Goal: Connect with others: Connect with other users

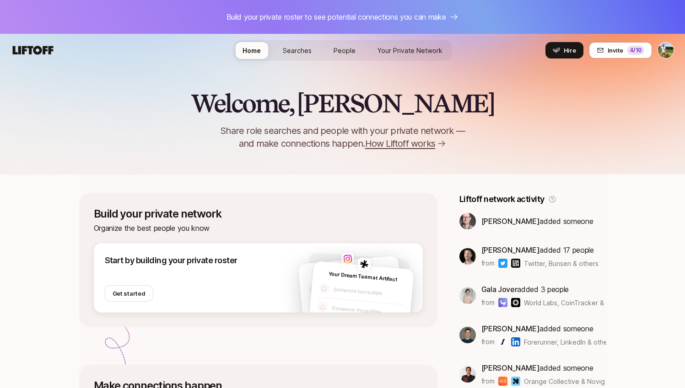
click at [672, 52] on html "Build your private roster to see potential connections you can make Home Search…" at bounding box center [342, 194] width 685 height 388
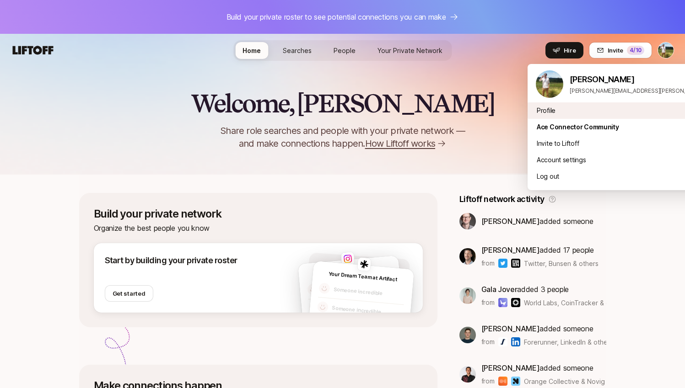
click at [601, 114] on div "Profile" at bounding box center [640, 110] width 226 height 16
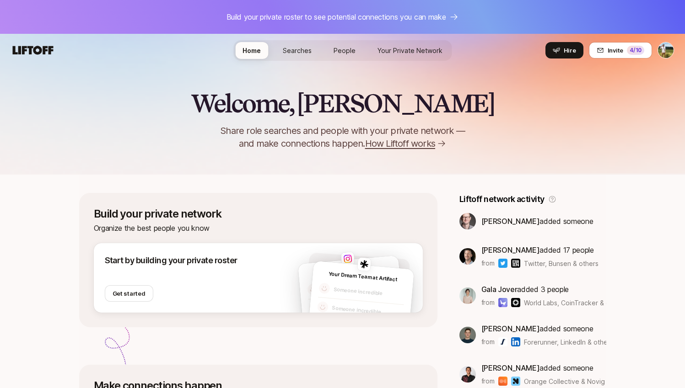
click at [389, 48] on span "Your Private Network" at bounding box center [409, 51] width 65 height 10
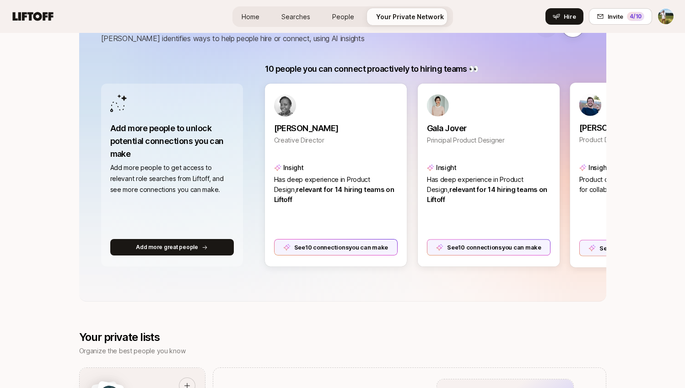
scroll to position [155, 0]
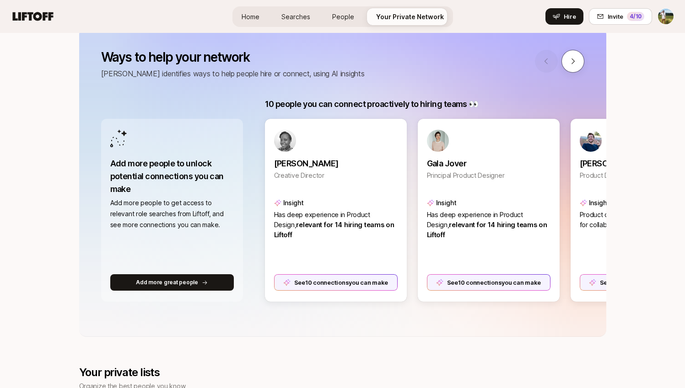
click at [572, 64] on icon at bounding box center [572, 61] width 8 height 8
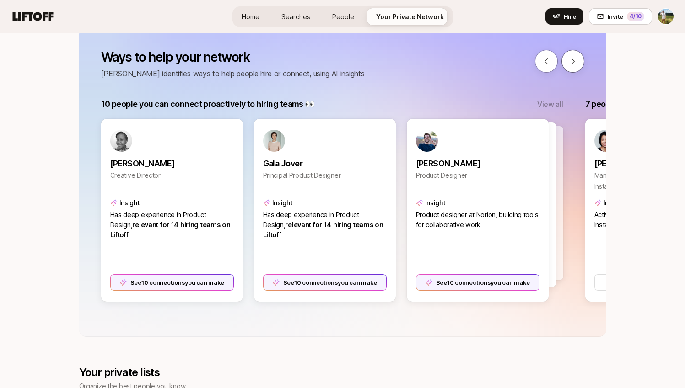
click at [572, 64] on icon at bounding box center [572, 61] width 8 height 8
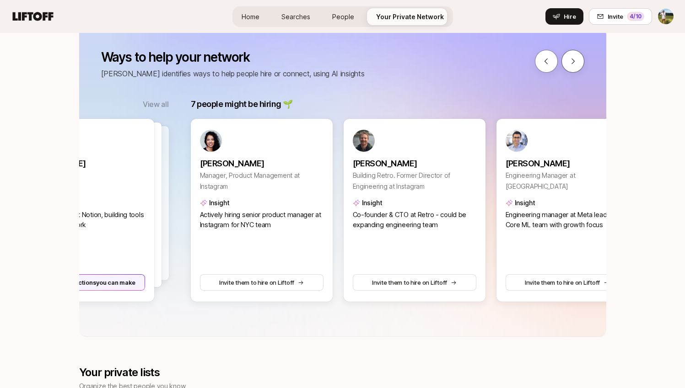
scroll to position [0, 648]
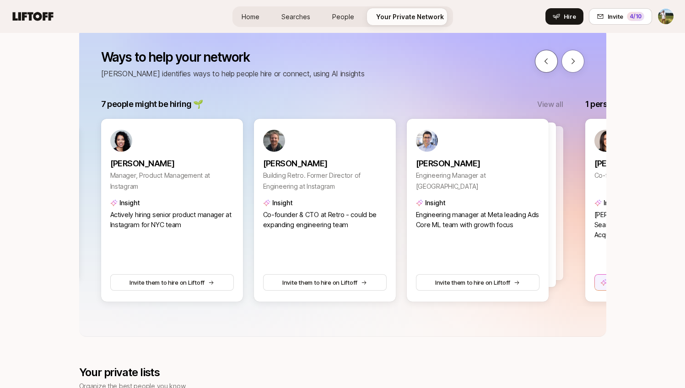
click at [553, 65] on button at bounding box center [546, 61] width 23 height 23
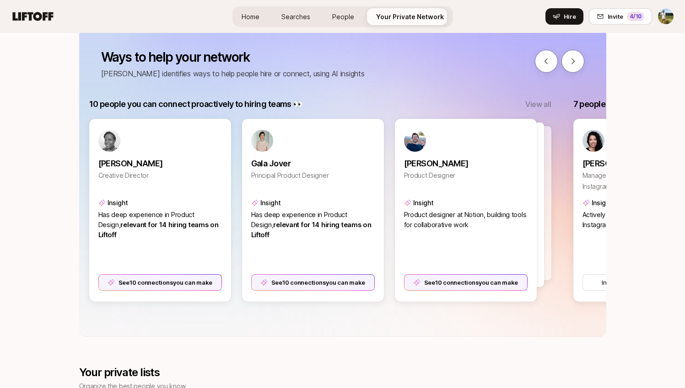
scroll to position [0, 164]
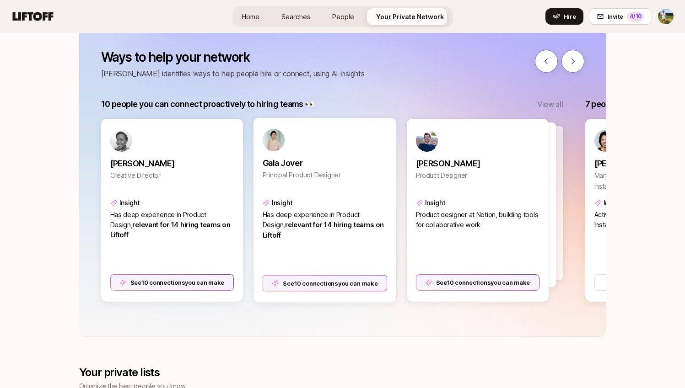
click at [320, 287] on div "See 10 connections you can make" at bounding box center [324, 283] width 125 height 16
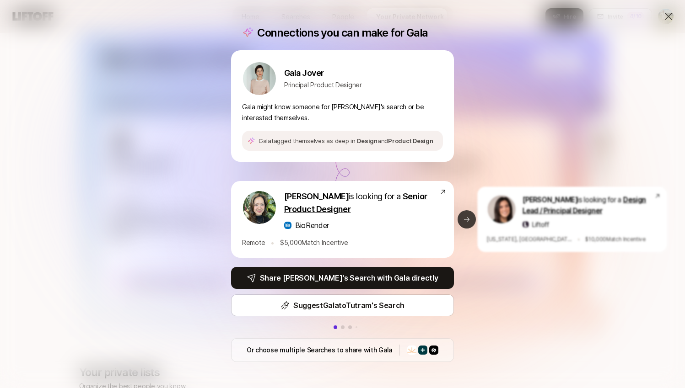
click at [470, 218] on button "Next slide" at bounding box center [466, 219] width 18 height 18
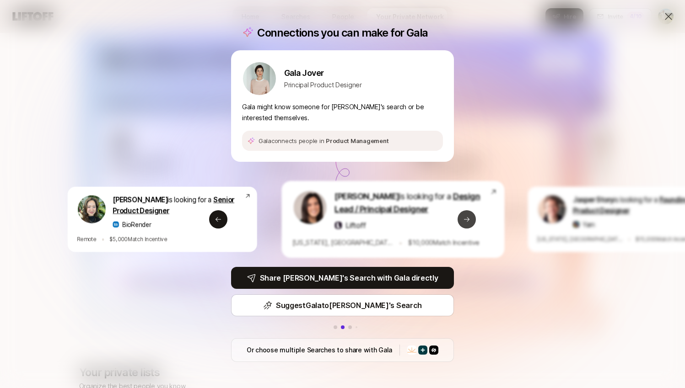
click at [470, 218] on button "Next slide" at bounding box center [466, 219] width 18 height 18
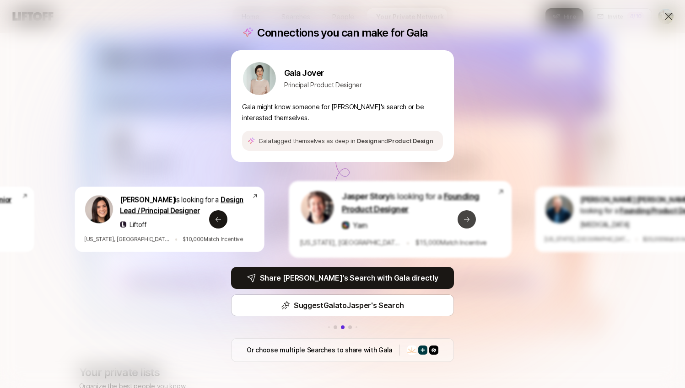
click at [470, 218] on button "Next slide" at bounding box center [466, 219] width 18 height 18
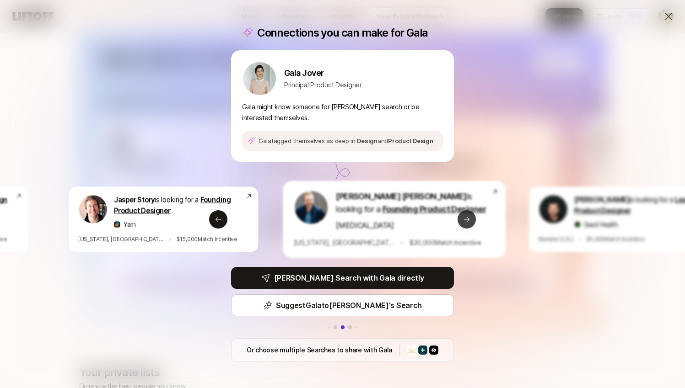
click at [470, 218] on button "Next slide" at bounding box center [466, 219] width 18 height 18
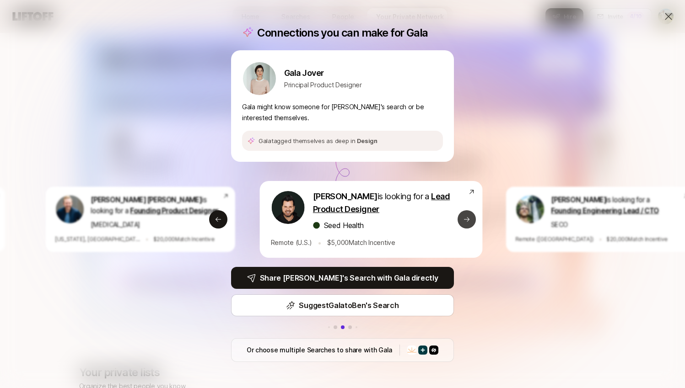
click at [470, 218] on button "Next slide" at bounding box center [466, 219] width 18 height 18
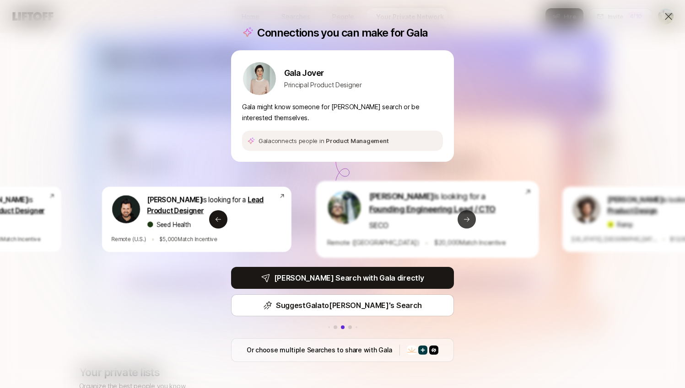
click at [470, 218] on button "Next slide" at bounding box center [466, 219] width 18 height 18
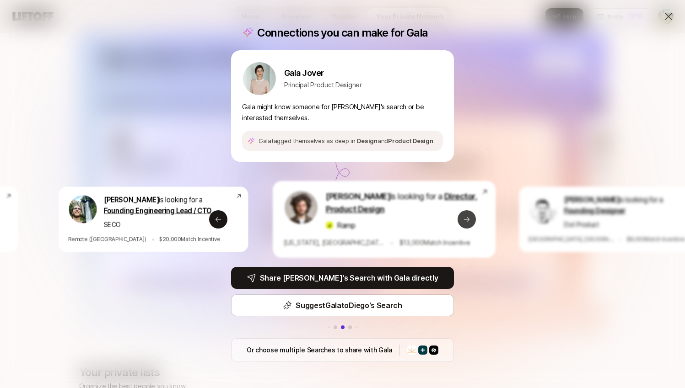
click at [470, 218] on button "Next slide" at bounding box center [466, 219] width 18 height 18
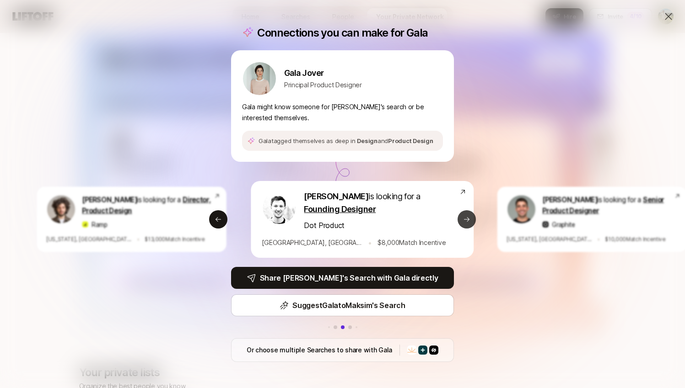
click at [470, 218] on button "Next slide" at bounding box center [466, 219] width 18 height 18
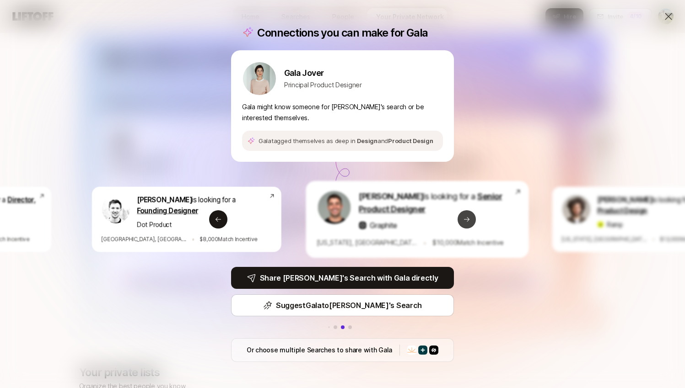
click at [470, 218] on button "Next slide" at bounding box center [466, 219] width 18 height 18
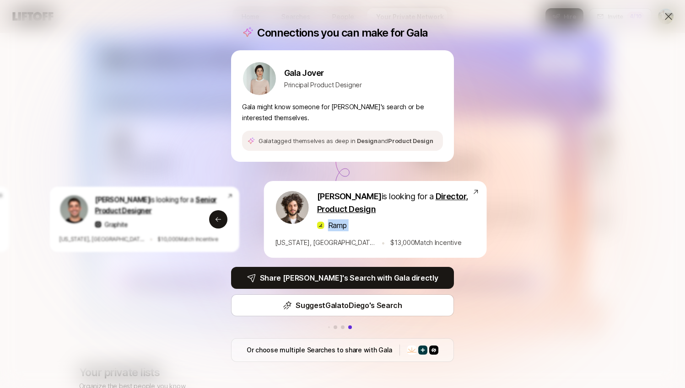
click at [470, 218] on div "Diego Zaks is looking for a Director, Product Design Ramp New York, NY • $ 13,0…" at bounding box center [375, 219] width 223 height 77
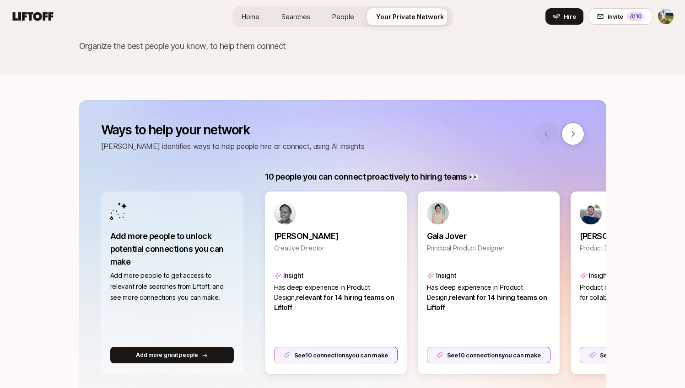
scroll to position [185, 0]
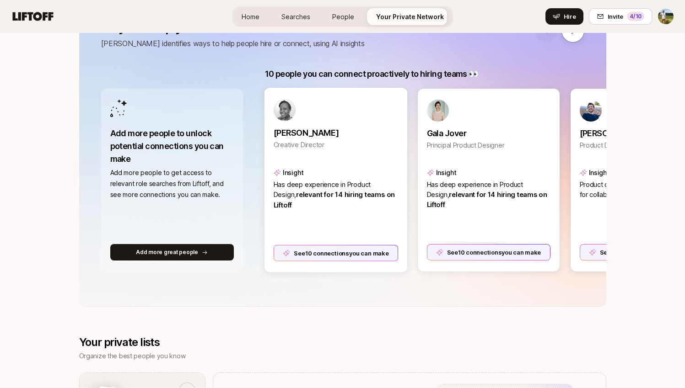
click at [367, 253] on div "See 10 connections you can make" at bounding box center [335, 253] width 125 height 16
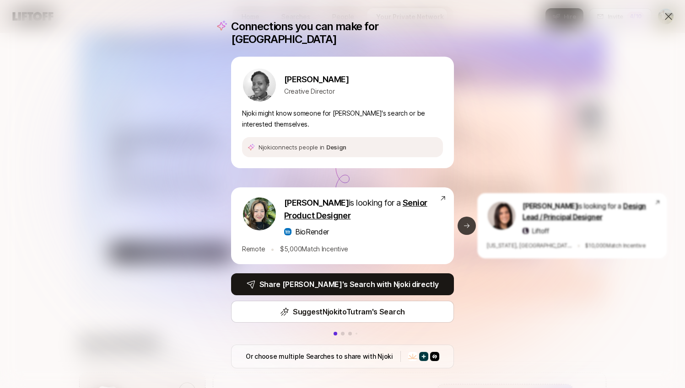
click at [467, 224] on icon at bounding box center [466, 226] width 5 height 5
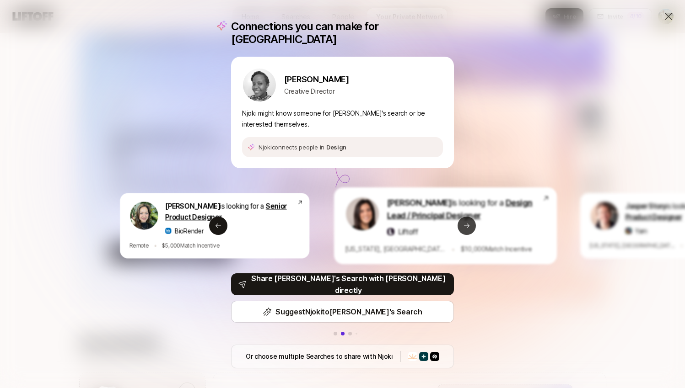
click at [467, 224] on icon at bounding box center [466, 226] width 5 height 5
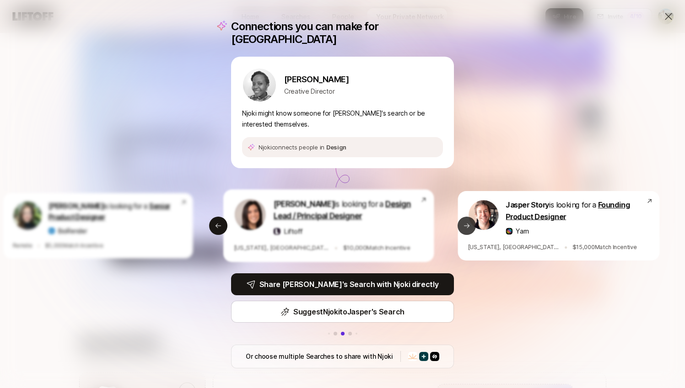
click at [467, 224] on icon at bounding box center [466, 226] width 5 height 5
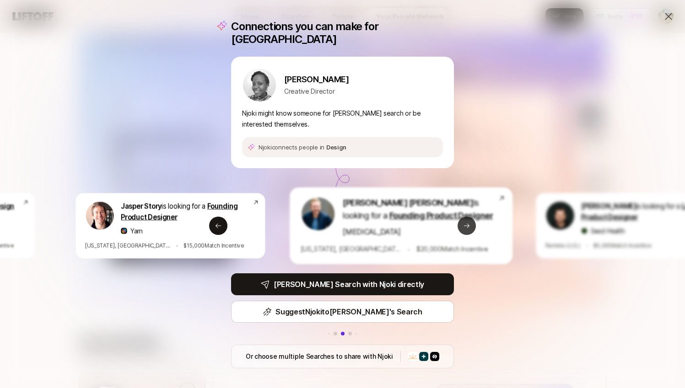
click at [467, 224] on icon at bounding box center [466, 226] width 5 height 5
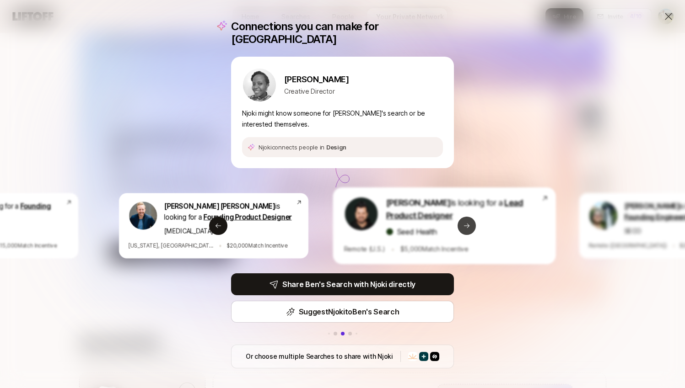
click at [467, 224] on icon at bounding box center [466, 226] width 5 height 5
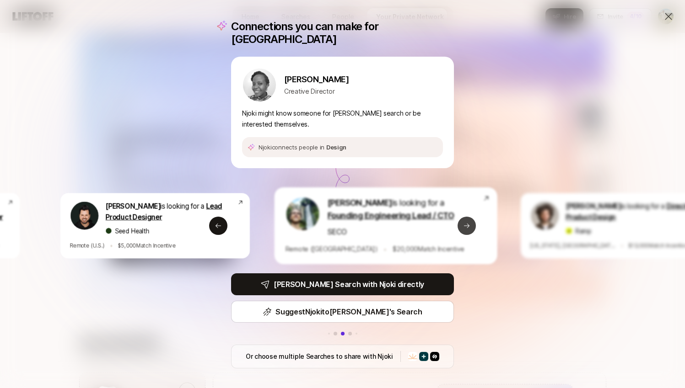
click at [467, 224] on icon at bounding box center [466, 226] width 5 height 5
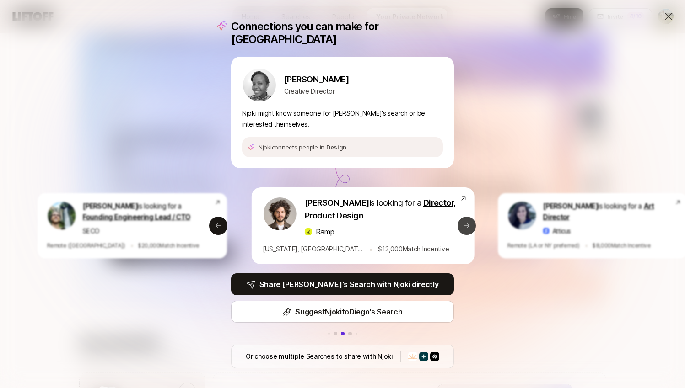
click at [467, 224] on icon at bounding box center [466, 226] width 5 height 5
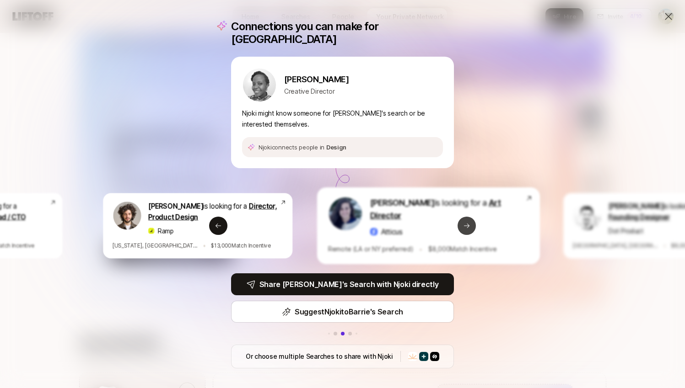
click at [467, 224] on icon at bounding box center [466, 226] width 5 height 5
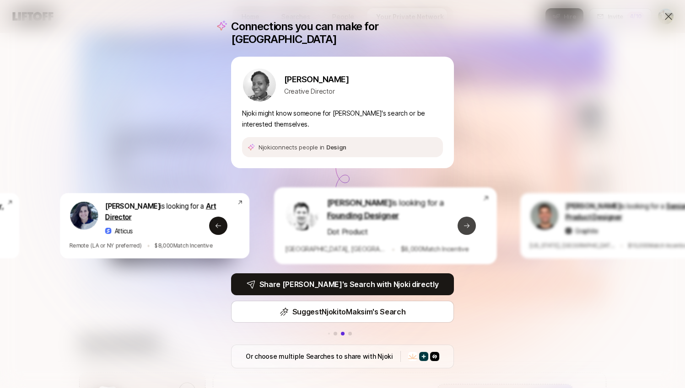
click at [467, 224] on icon at bounding box center [466, 226] width 5 height 5
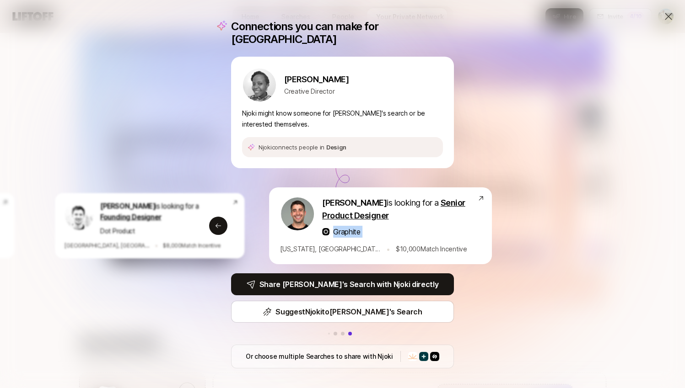
click at [467, 226] on div "Graphite" at bounding box center [399, 232] width 155 height 12
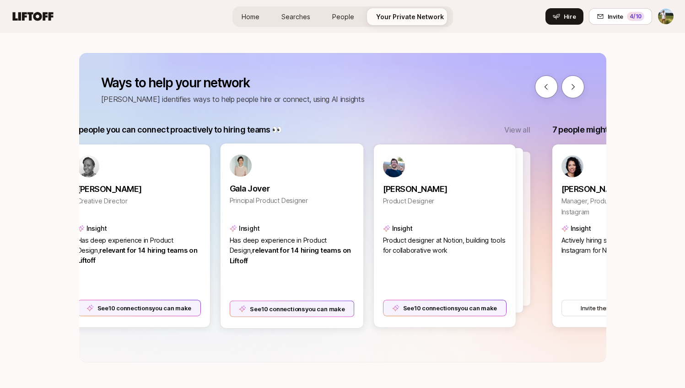
scroll to position [0, 224]
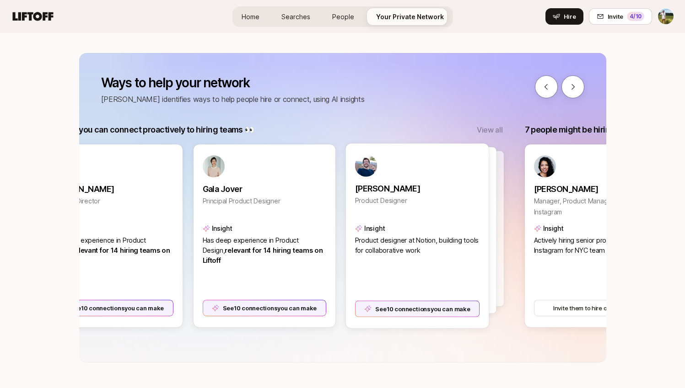
click at [491, 205] on div at bounding box center [424, 230] width 143 height 166
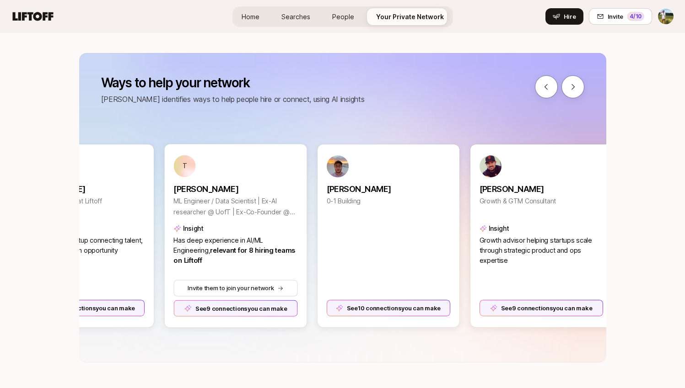
scroll to position [0, 751]
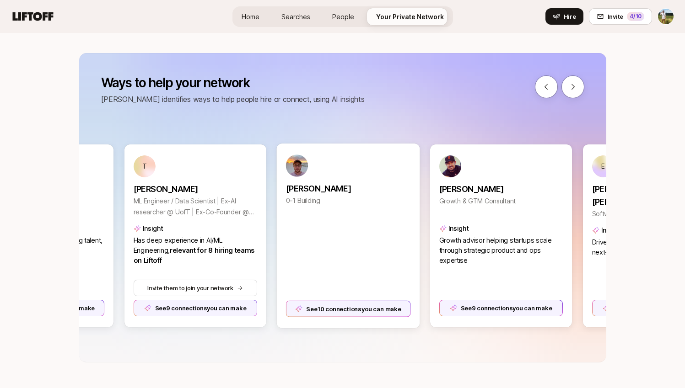
click at [393, 309] on div "See 10 connections you can make" at bounding box center [347, 308] width 125 height 16
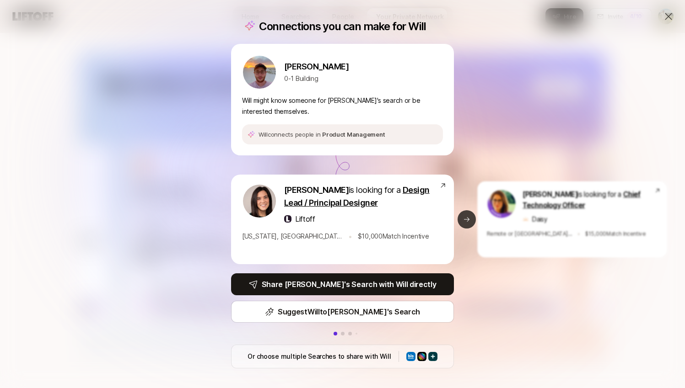
click at [467, 220] on icon at bounding box center [466, 219] width 7 height 7
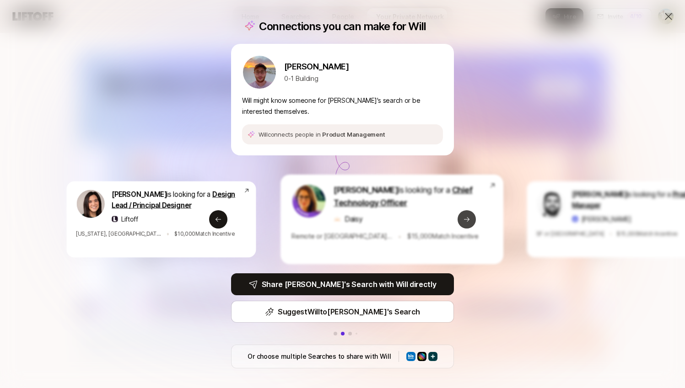
click at [467, 220] on icon at bounding box center [466, 219] width 7 height 7
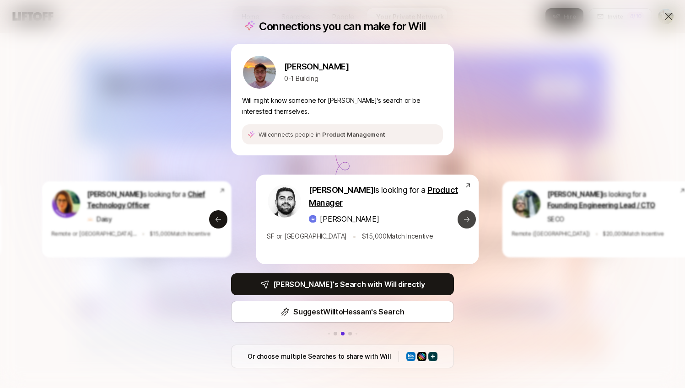
click at [467, 220] on icon at bounding box center [466, 219] width 7 height 7
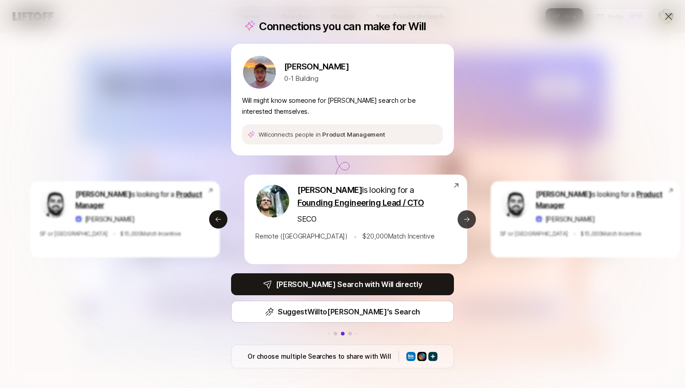
click at [467, 220] on icon at bounding box center [466, 219] width 7 height 7
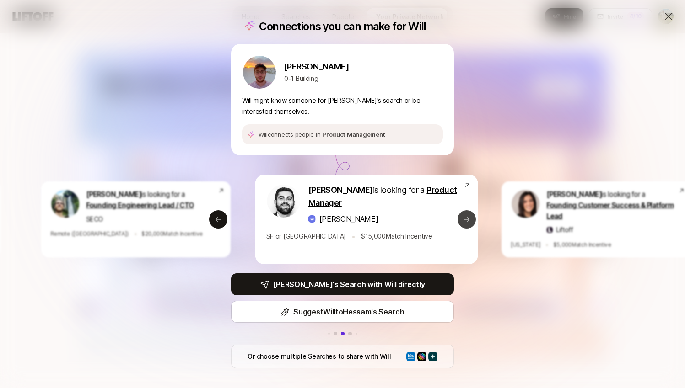
click at [467, 220] on icon at bounding box center [466, 219] width 7 height 7
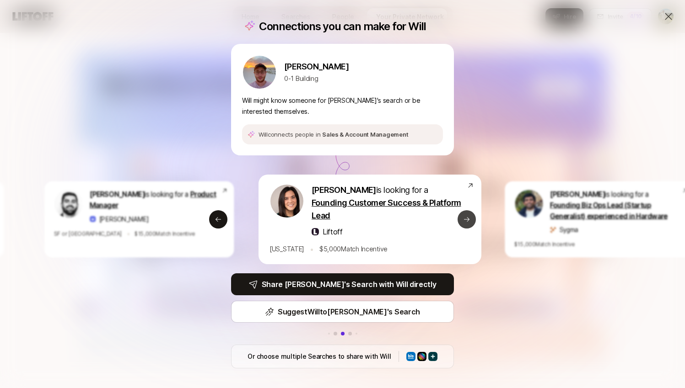
click at [467, 220] on icon at bounding box center [466, 219] width 7 height 7
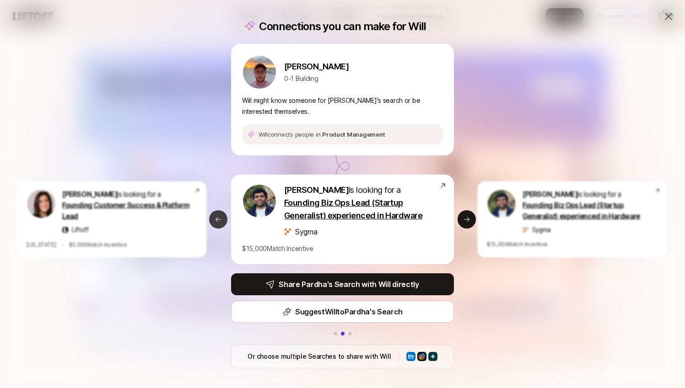
click at [218, 220] on icon at bounding box center [217, 219] width 7 height 7
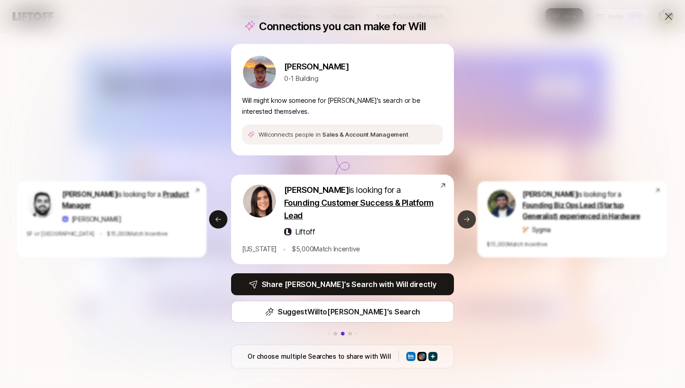
click at [466, 217] on icon at bounding box center [466, 219] width 7 height 7
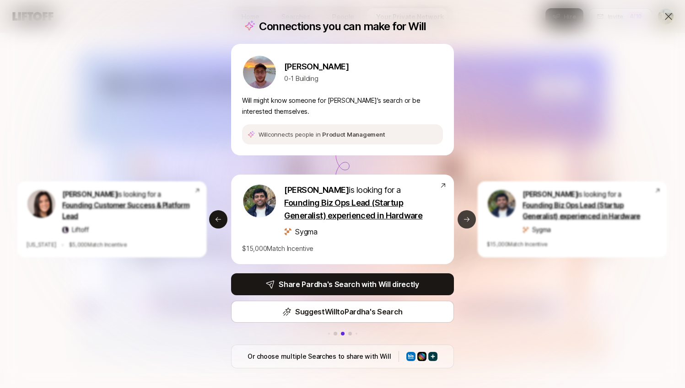
click at [466, 217] on icon at bounding box center [466, 219] width 7 height 7
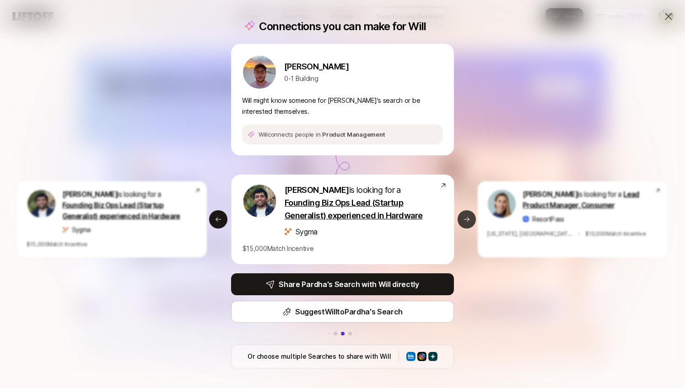
click at [466, 217] on icon at bounding box center [466, 219] width 7 height 7
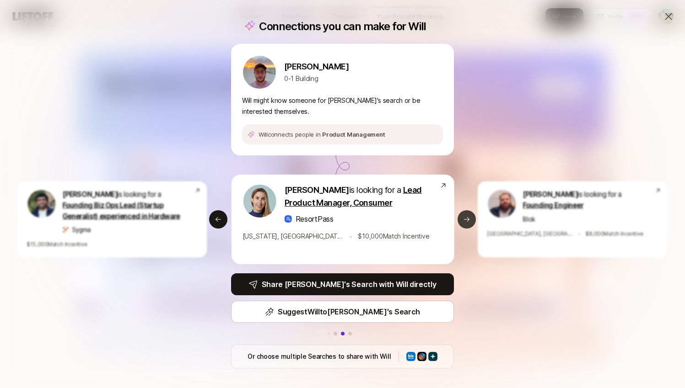
click at [466, 217] on icon at bounding box center [466, 219] width 7 height 7
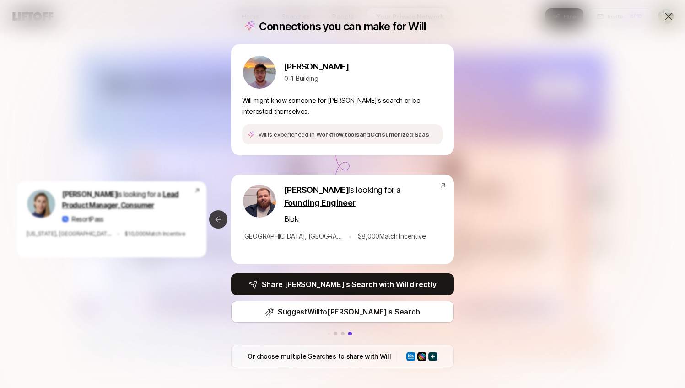
click at [216, 220] on icon at bounding box center [217, 219] width 5 height 5
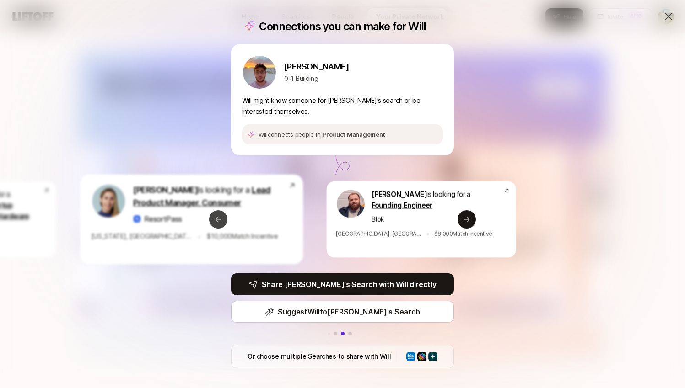
click at [216, 220] on icon at bounding box center [217, 219] width 5 height 5
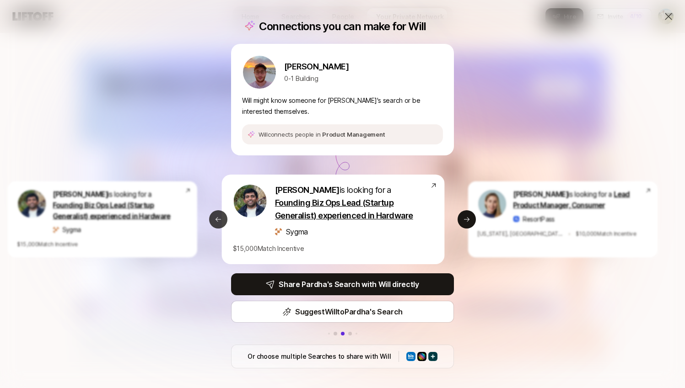
click at [216, 220] on icon at bounding box center [217, 219] width 5 height 5
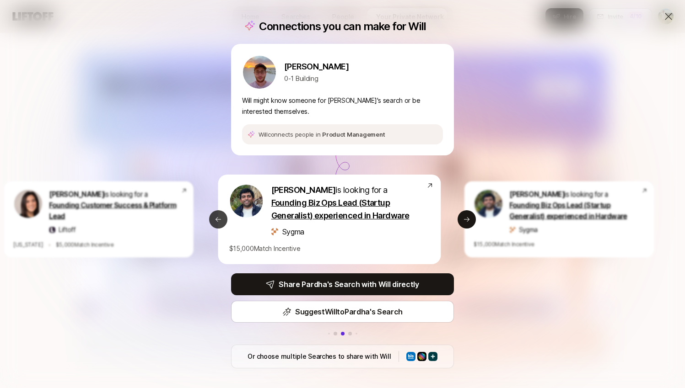
click at [216, 220] on icon at bounding box center [217, 219] width 5 height 5
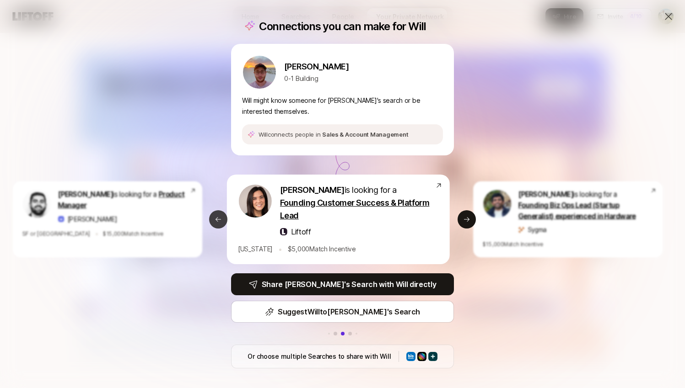
click at [216, 220] on icon at bounding box center [217, 219] width 5 height 5
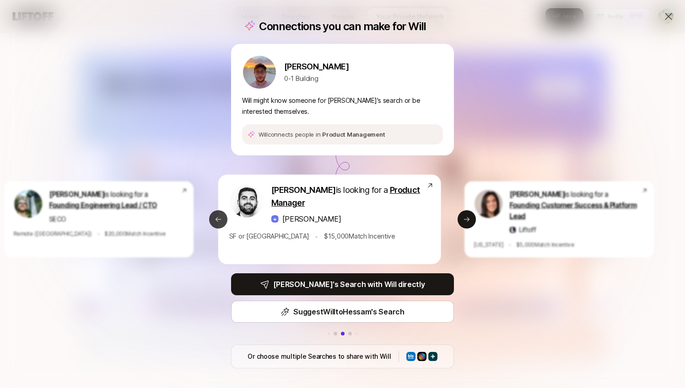
click at [216, 220] on icon at bounding box center [217, 219] width 5 height 5
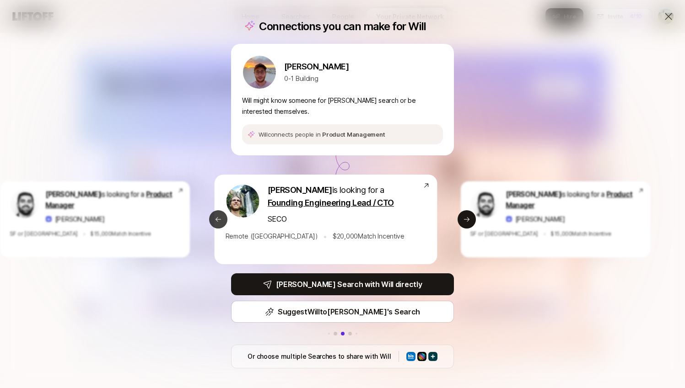
click at [216, 220] on icon at bounding box center [217, 219] width 5 height 5
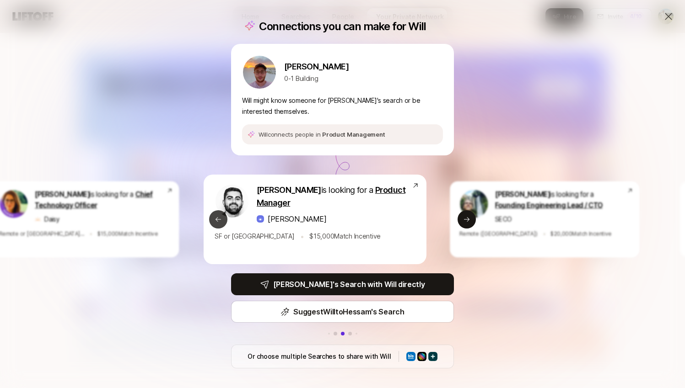
click at [216, 220] on icon at bounding box center [217, 219] width 5 height 5
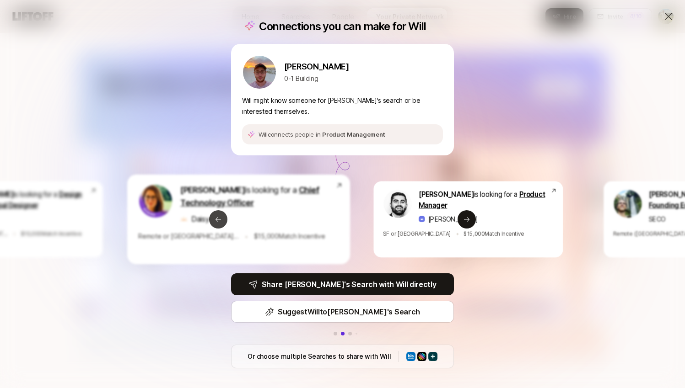
click at [216, 220] on icon at bounding box center [217, 219] width 5 height 5
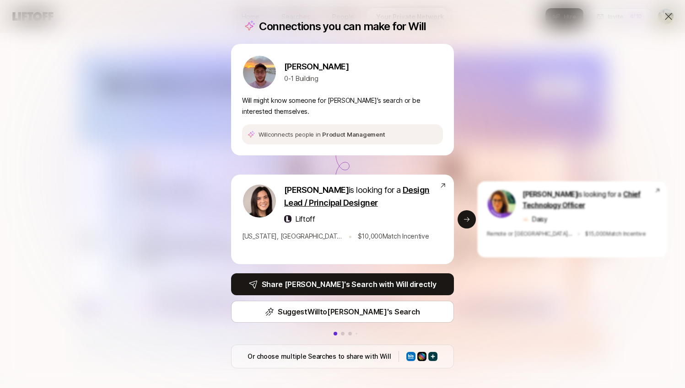
click at [673, 14] on icon at bounding box center [668, 16] width 11 height 11
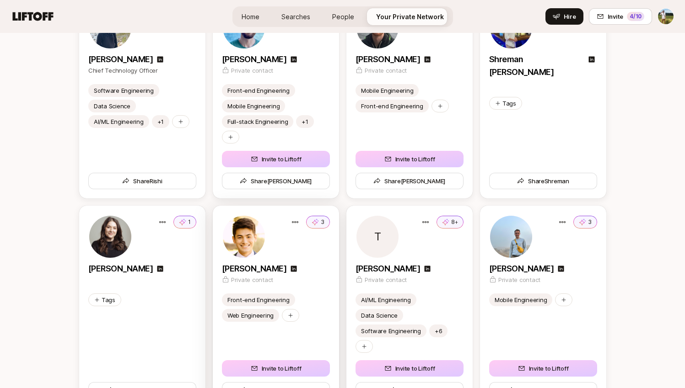
scroll to position [3280, 0]
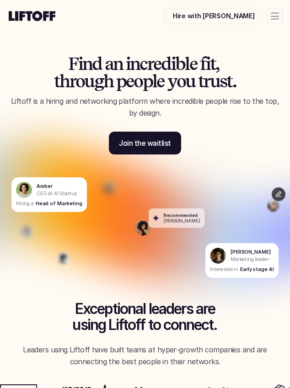
click at [166, 32] on div "F i n d a n i n c r e d i b l e f i t , t h r o u g h p e o p l e y o u t r u s…" at bounding box center [145, 77] width 290 height 155
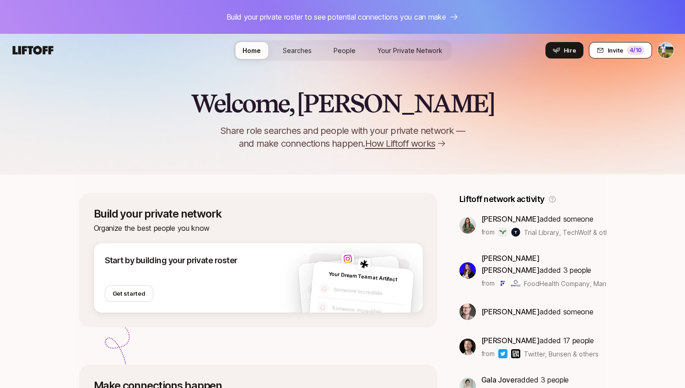
click at [613, 49] on span "Invite" at bounding box center [615, 50] width 16 height 9
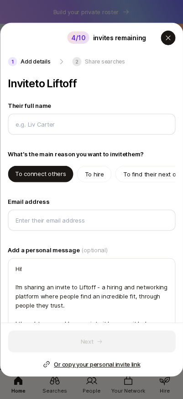
click at [166, 37] on icon "button" at bounding box center [168, 37] width 7 height 7
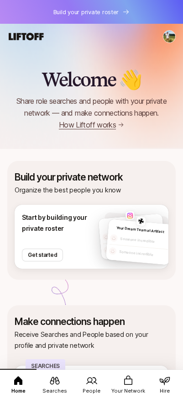
click at [168, 37] on html "Build your private roster Home Searches People Your Network Hire Home Searches …" at bounding box center [91, 199] width 183 height 399
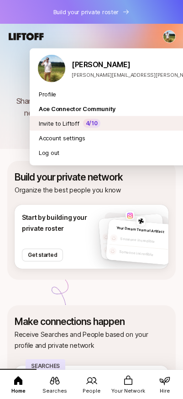
click at [137, 122] on div "Invite to Liftoff 4 /10" at bounding box center [137, 123] width 214 height 15
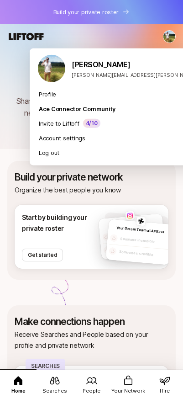
type textarea "x"
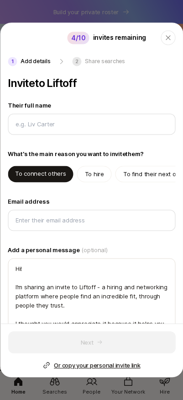
type textarea "x"
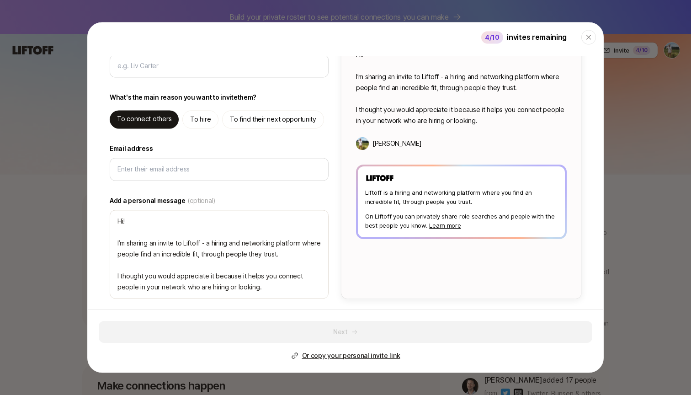
scroll to position [8, 0]
